Goal: Task Accomplishment & Management: Use online tool/utility

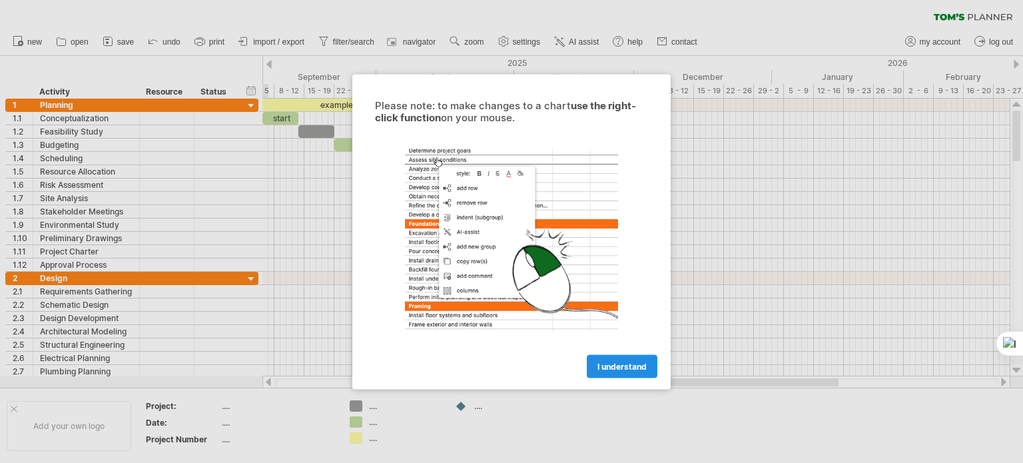
click at [631, 369] on span "I understand" at bounding box center [621, 366] width 49 height 10
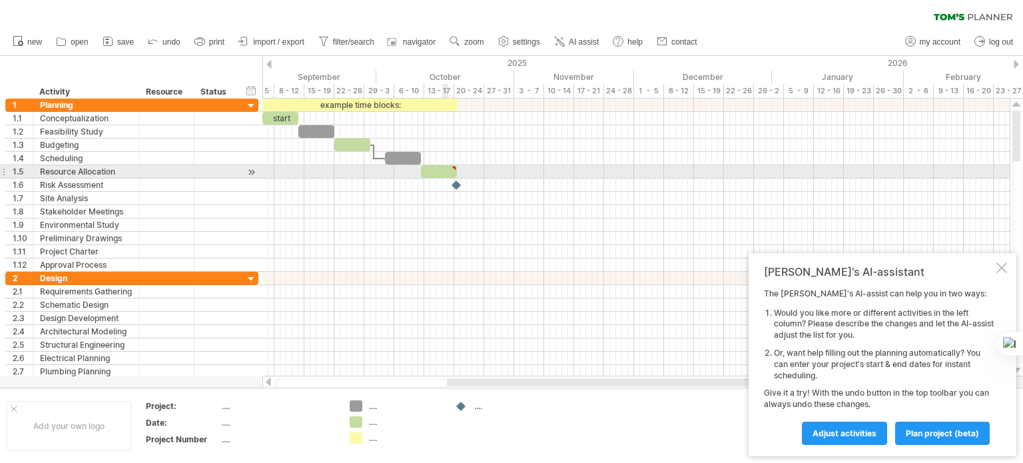
type textarea "**********"
click at [453, 167] on div at bounding box center [454, 168] width 6 height 6
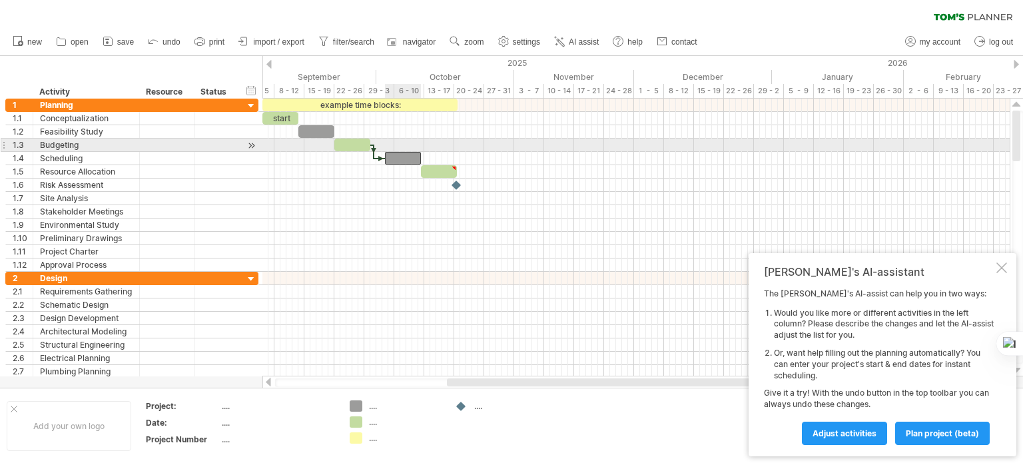
click at [404, 152] on div at bounding box center [403, 158] width 36 height 13
drag, startPoint x: 429, startPoint y: 157, endPoint x: 463, endPoint y: 151, distance: 34.4
click at [463, 152] on span at bounding box center [462, 158] width 5 height 13
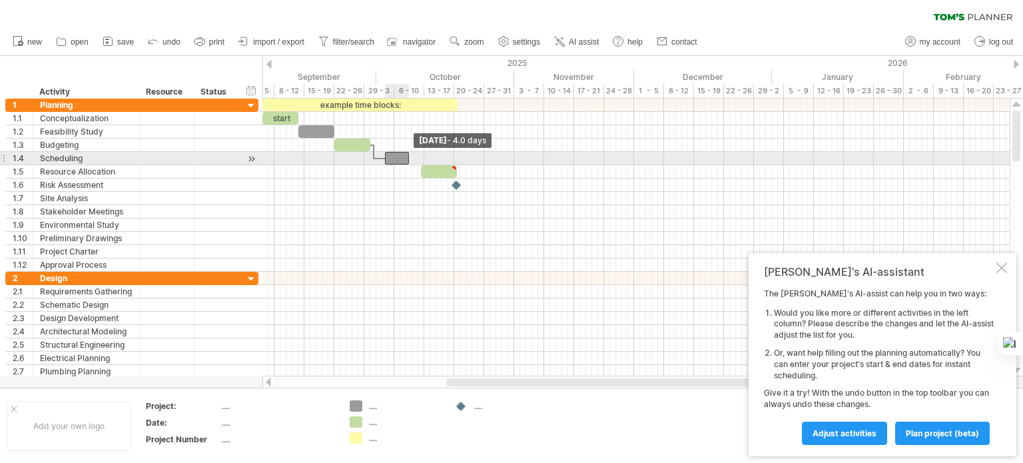
drag, startPoint x: 463, startPoint y: 151, endPoint x: 410, endPoint y: 154, distance: 53.4
click at [410, 154] on span at bounding box center [408, 158] width 5 height 13
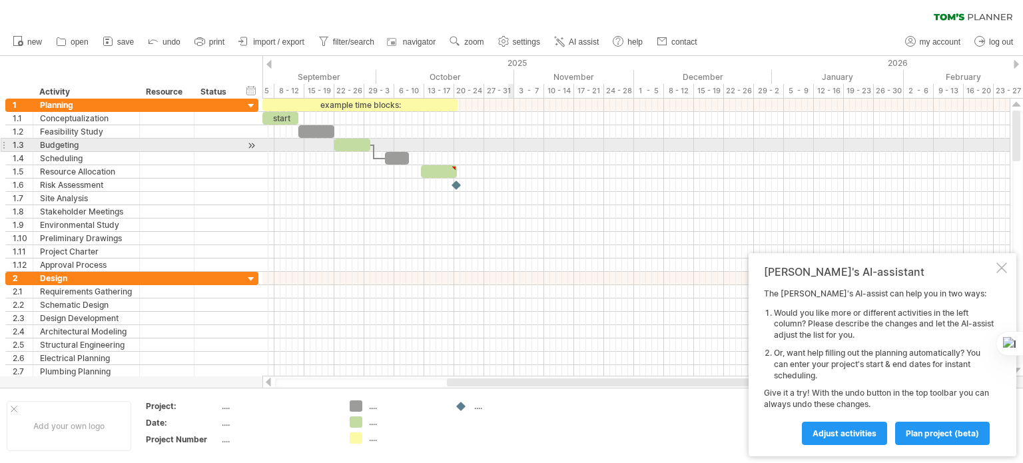
click at [512, 145] on div at bounding box center [635, 145] width 747 height 13
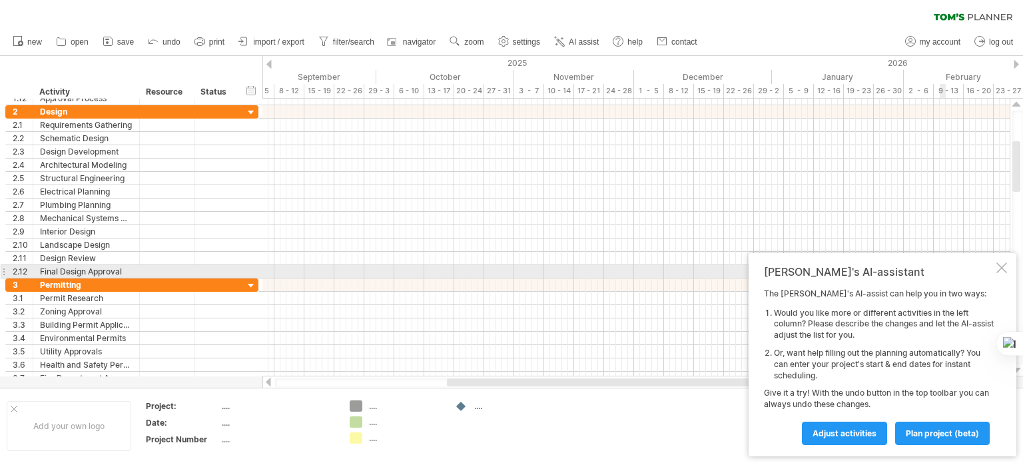
click at [1004, 266] on div at bounding box center [1001, 267] width 11 height 11
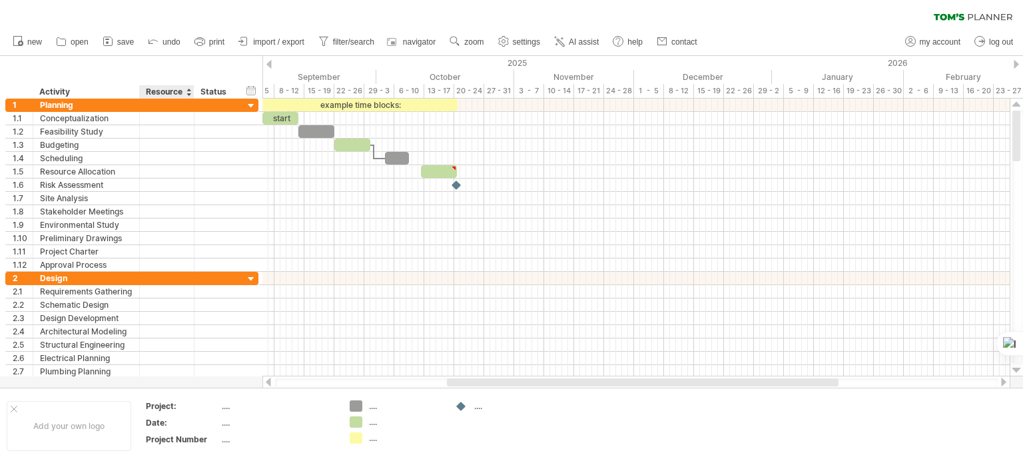
click at [173, 89] on div "Resource" at bounding box center [166, 91] width 41 height 13
click at [173, 89] on input "********" at bounding box center [166, 91] width 41 height 13
click at [264, 51] on ul "new open" at bounding box center [354, 42] width 697 height 28
click at [265, 39] on span "import / export" at bounding box center [278, 41] width 51 height 9
